Goal: Browse casually

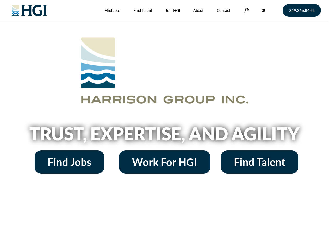
click at [165, 125] on h2 "Trust, Expertise, and Agility" at bounding box center [164, 134] width 297 height 18
click at [246, 10] on link at bounding box center [246, 10] width 5 height 5
click at [165, 136] on h2 "Trust, Expertise, and Agility" at bounding box center [164, 134] width 297 height 18
click at [165, 125] on h2 "Trust, Expertise, and Agility" at bounding box center [164, 134] width 297 height 18
click at [246, 10] on link at bounding box center [246, 10] width 5 height 5
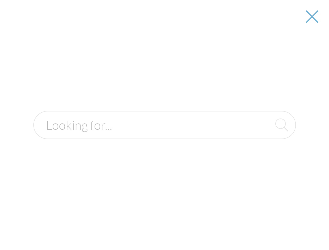
click at [165, 136] on h2 "Trust, Expertise, and Agility" at bounding box center [164, 134] width 297 height 18
